Goal: Check status: Check status

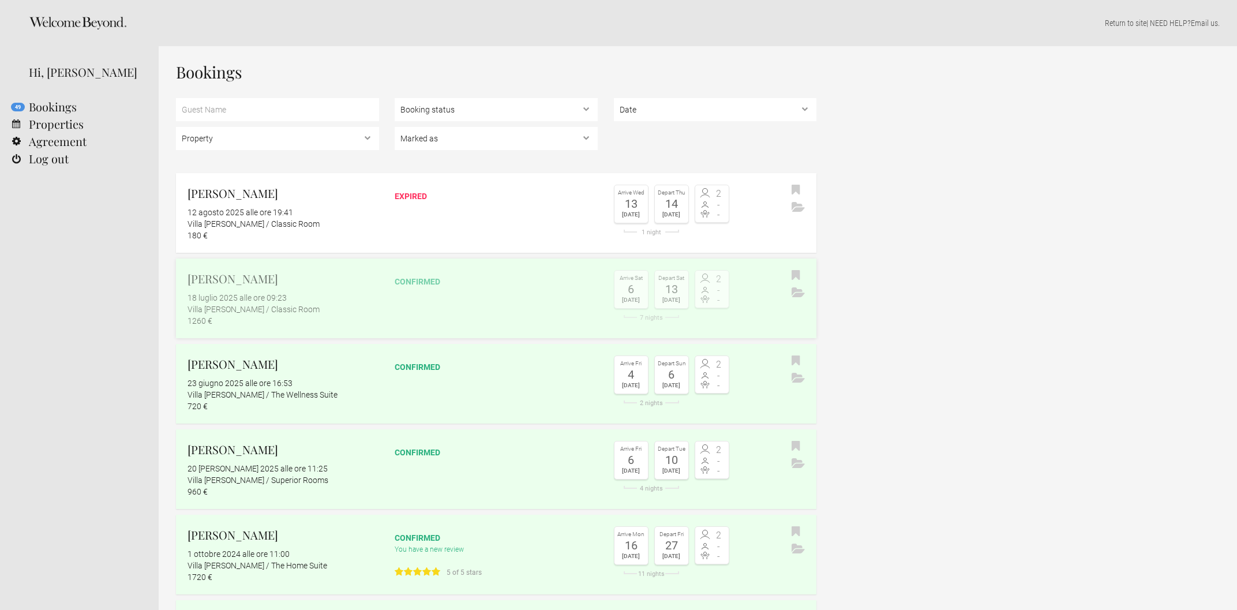
click at [423, 281] on div "confirmed" at bounding box center [496, 282] width 203 height 12
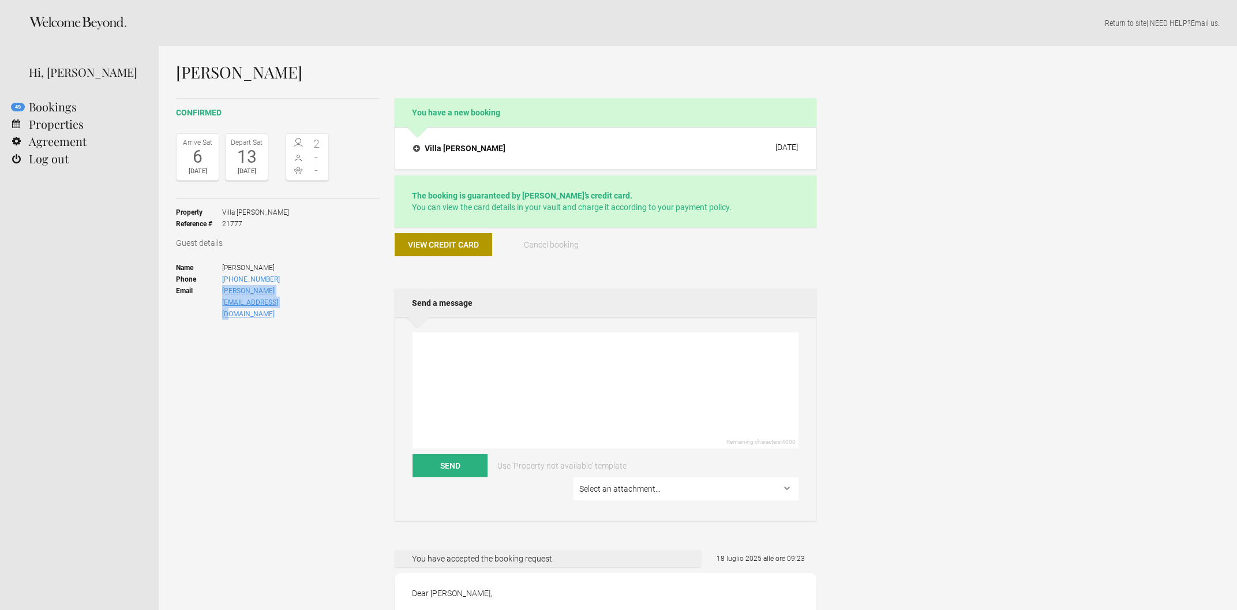
drag, startPoint x: 363, startPoint y: 289, endPoint x: 225, endPoint y: 289, distance: 138.5
click at [225, 289] on div "Guest details Name [PERSON_NAME] Phone [PHONE_NUMBER] Email [PERSON_NAME][EMAIL…" at bounding box center [277, 282] width 203 height 90
copy link "[PERSON_NAME][EMAIL_ADDRESS][DOMAIN_NAME]"
click at [234, 197] on div "Arrive [DATE] Depart [DATE] 2 - -" at bounding box center [277, 162] width 203 height 74
drag, startPoint x: 295, startPoint y: 265, endPoint x: 230, endPoint y: 274, distance: 65.8
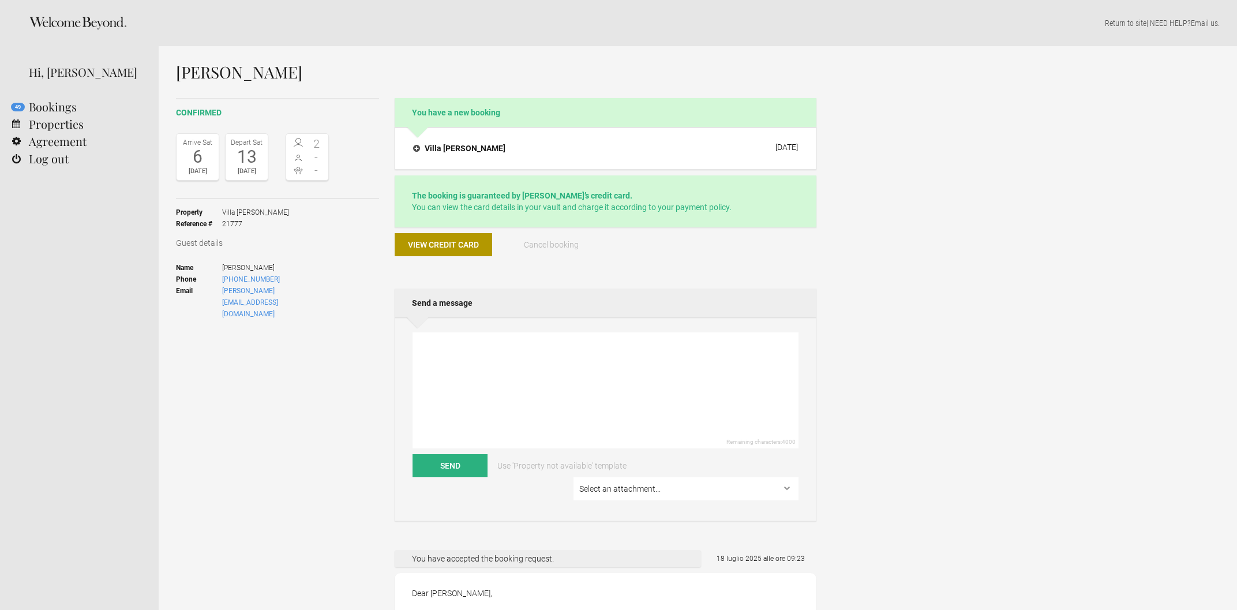
click at [226, 271] on span "[PERSON_NAME]" at bounding box center [275, 268] width 107 height 12
click at [291, 278] on span "[PHONE_NUMBER]" at bounding box center [275, 280] width 107 height 12
drag, startPoint x: 291, startPoint y: 278, endPoint x: 241, endPoint y: 278, distance: 49.6
click at [241, 278] on span "[PHONE_NUMBER]" at bounding box center [275, 280] width 107 height 12
copy link "4915156838362"
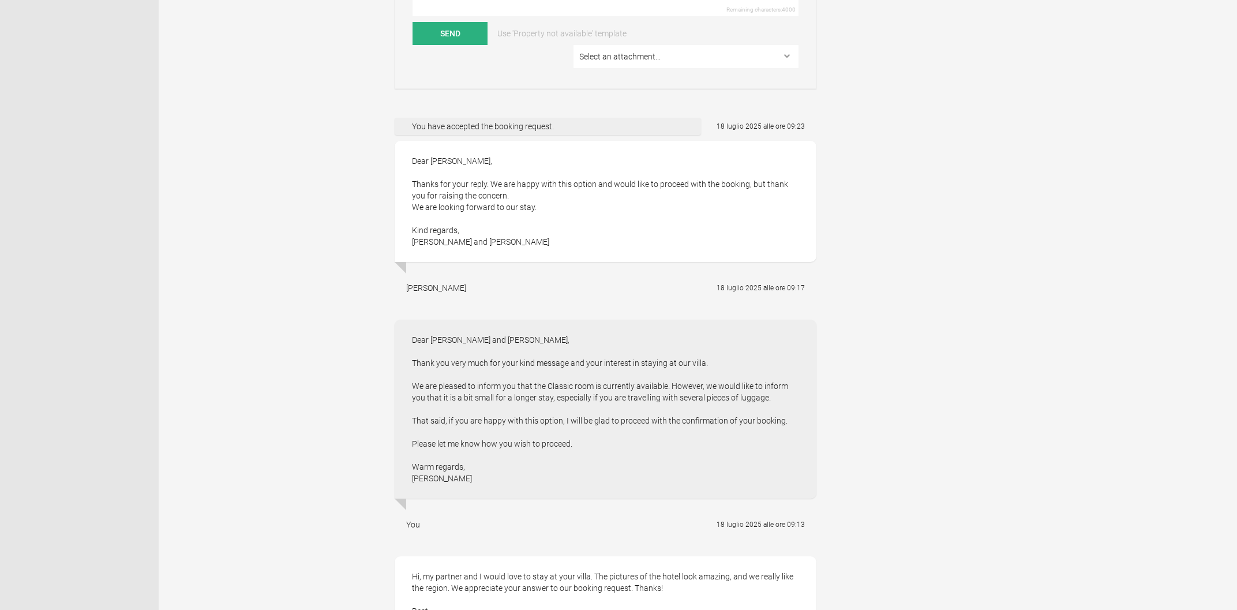
scroll to position [433, 0]
click at [811, 398] on div "Dear [PERSON_NAME] and [PERSON_NAME], Thank you very much for your kind message…" at bounding box center [606, 408] width 422 height 179
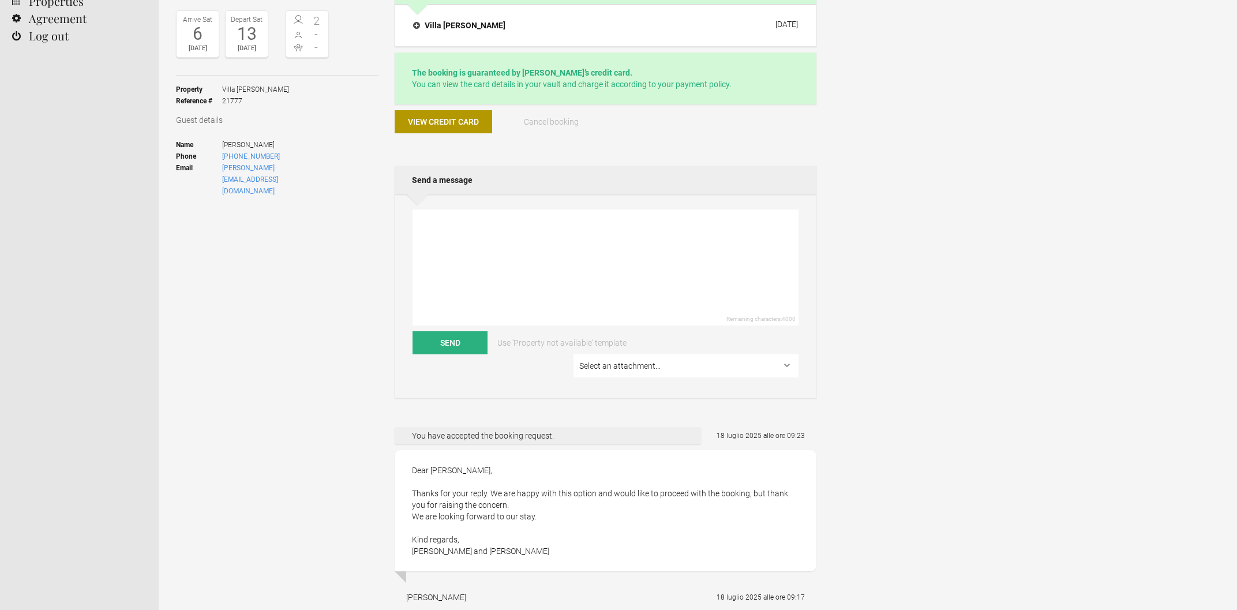
scroll to position [0, 0]
